Goal: Transaction & Acquisition: Purchase product/service

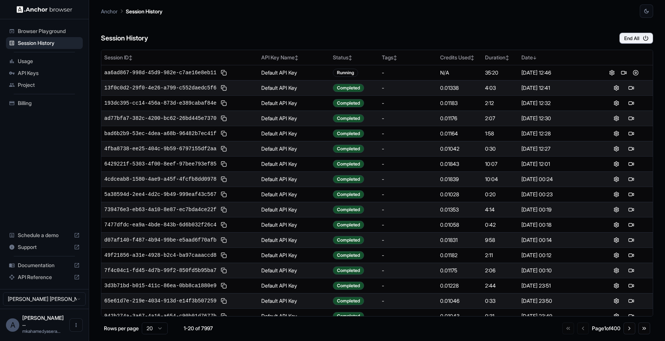
click at [39, 60] on span "Usage" at bounding box center [49, 61] width 62 height 7
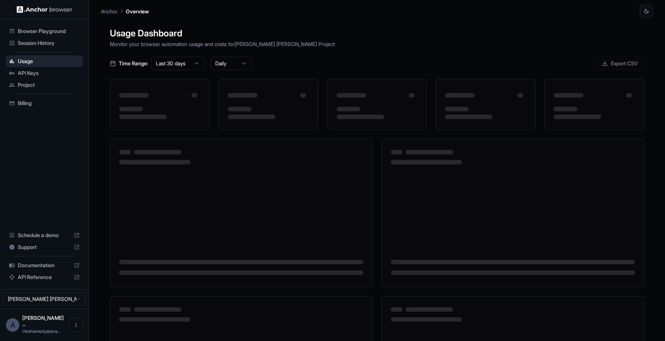
click at [37, 105] on span "Billing" at bounding box center [49, 103] width 62 height 7
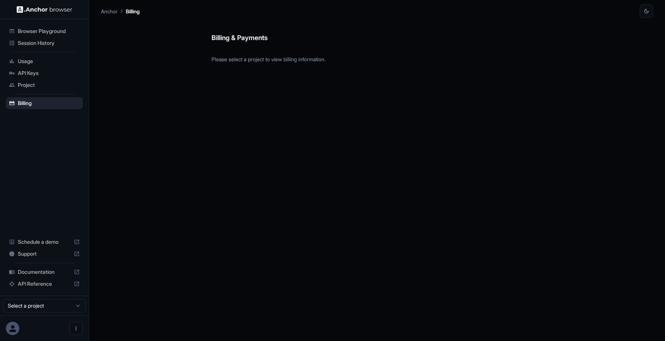
click at [55, 307] on html "Browser Playground Session History Usage API Keys Project Billing Schedule a de…" at bounding box center [332, 170] width 665 height 341
click at [63, 166] on html "Browser Playground Session History Usage API Keys Project Billing Schedule a de…" at bounding box center [332, 170] width 665 height 341
click at [42, 31] on span "Browser Playground" at bounding box center [49, 30] width 62 height 7
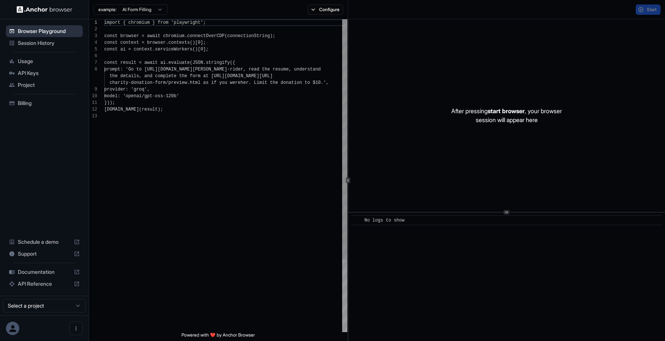
scroll to position [53, 0]
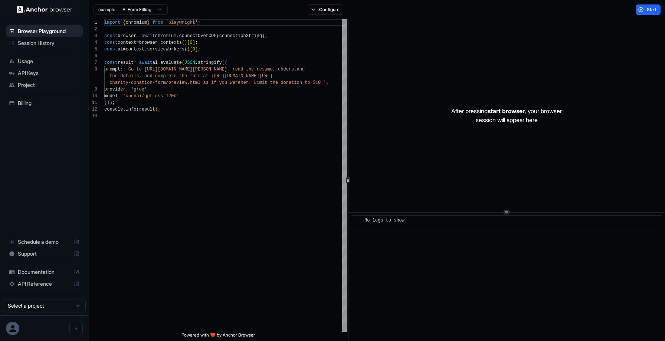
click at [53, 39] on div "Session History" at bounding box center [44, 43] width 77 height 12
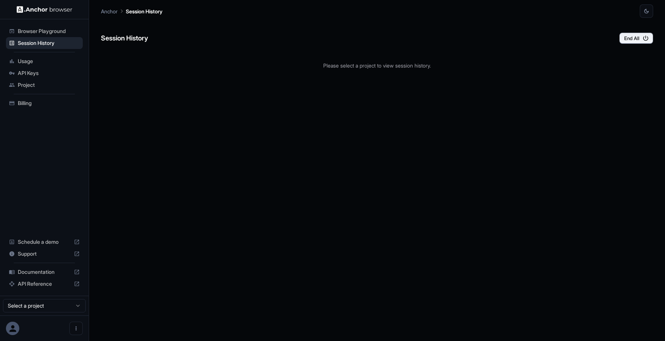
click at [35, 62] on span "Usage" at bounding box center [49, 61] width 62 height 7
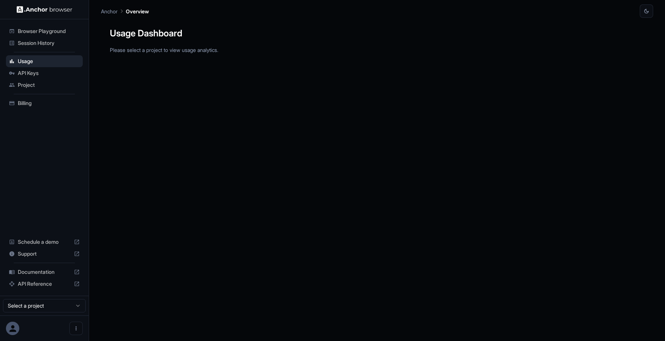
click at [9, 329] on icon at bounding box center [13, 329] width 10 height 10
click at [13, 325] on icon at bounding box center [13, 329] width 10 height 10
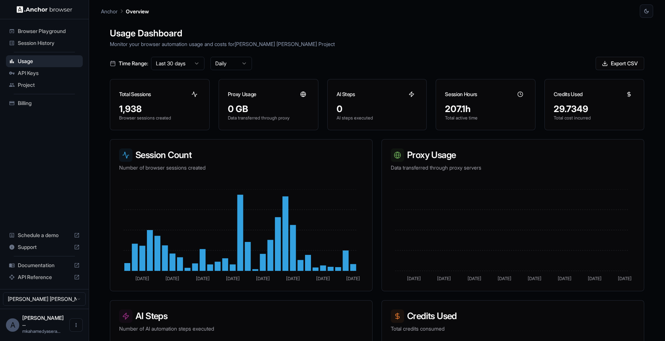
click at [49, 106] on span "Billing" at bounding box center [49, 103] width 62 height 7
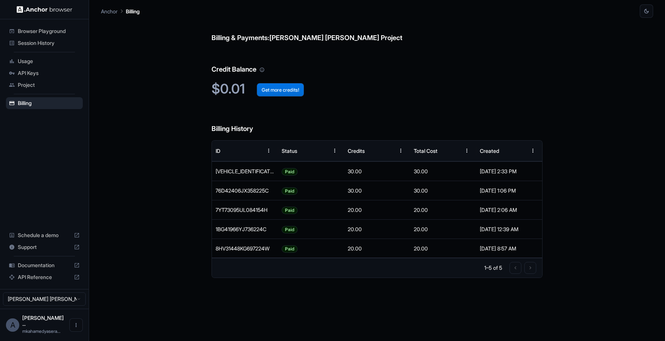
click at [271, 88] on button "Get more credits!" at bounding box center [280, 89] width 47 height 13
